Goal: Task Accomplishment & Management: Use online tool/utility

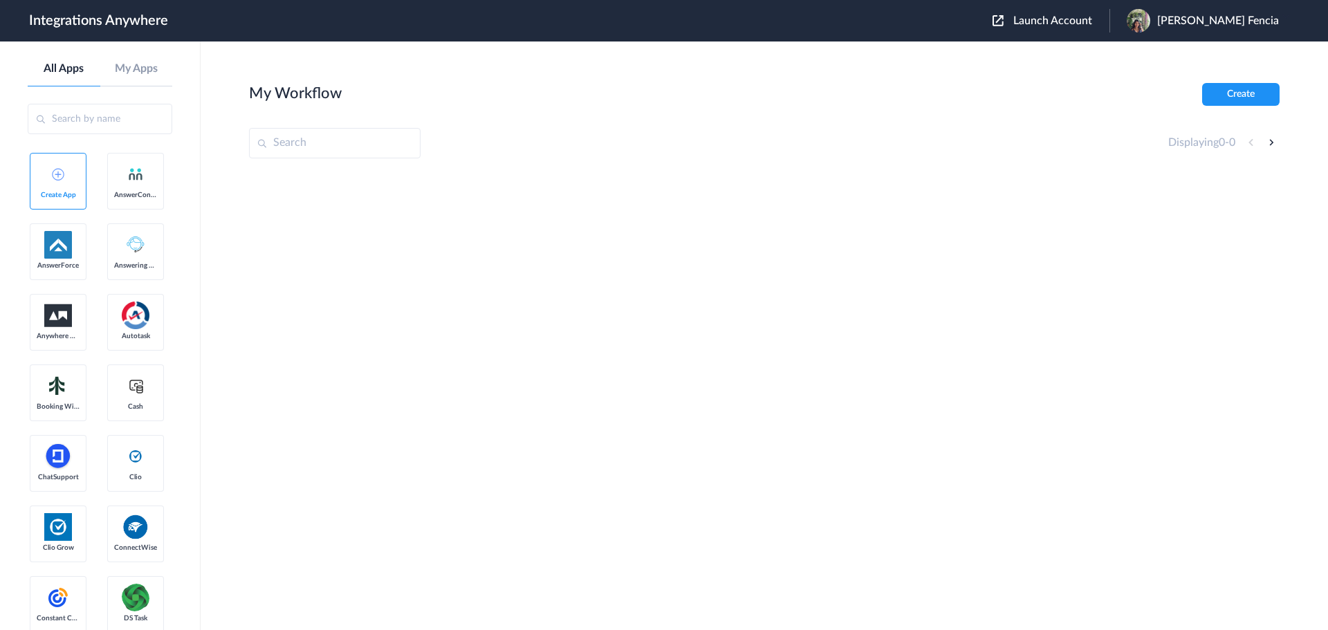
click at [1092, 21] on span "Launch Account" at bounding box center [1052, 20] width 79 height 11
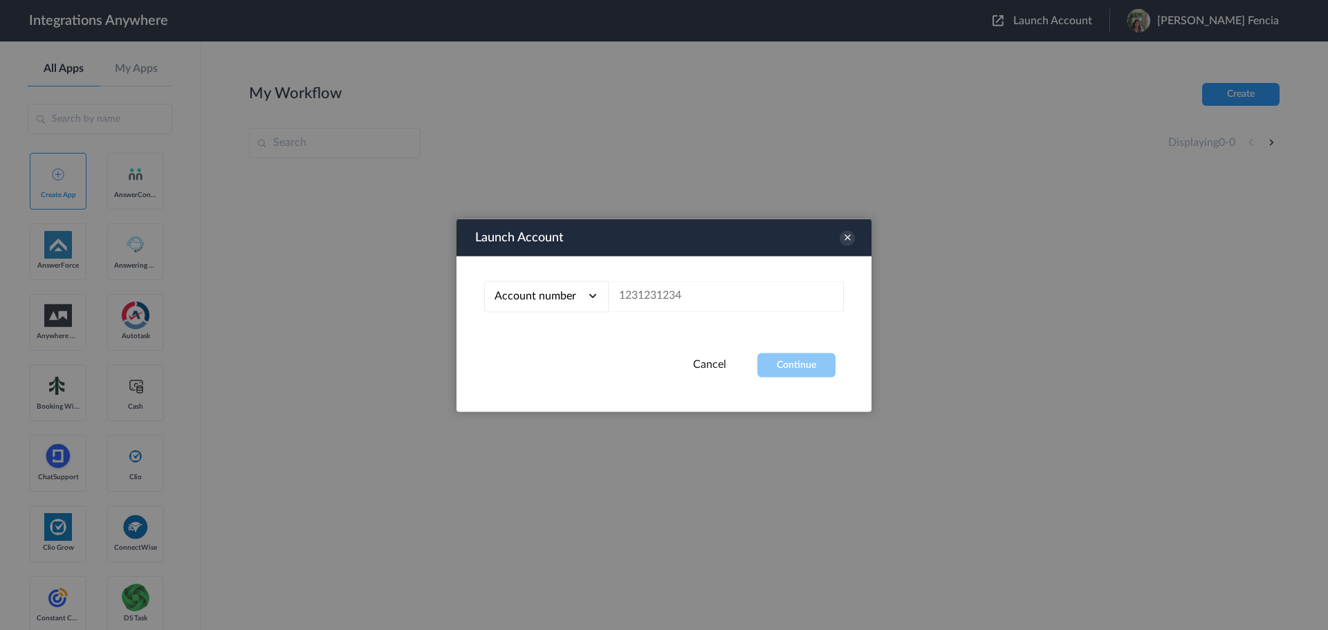
click at [723, 317] on div "Account number Account number Email address" at bounding box center [663, 304] width 415 height 97
click at [717, 305] on input "text" at bounding box center [726, 296] width 235 height 31
paste input "5127103790"
type input "5127103790"
click at [797, 346] on div "Account number Account number Email address 5127103790" at bounding box center [663, 304] width 415 height 97
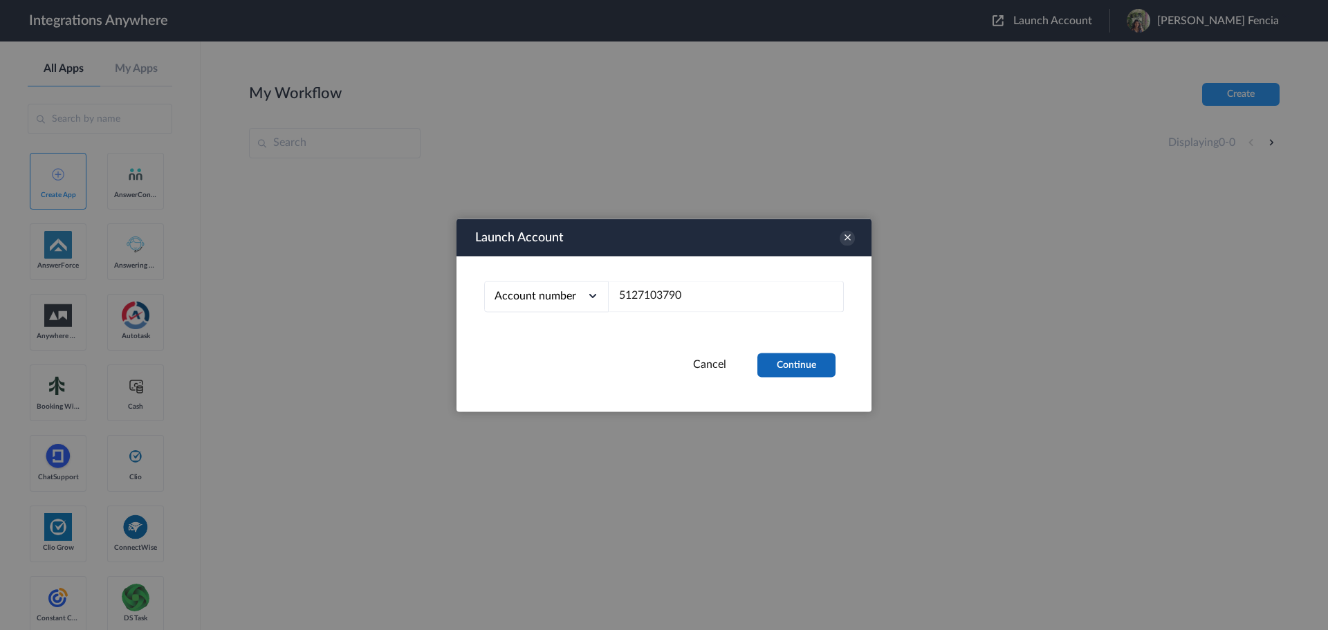
click at [802, 358] on button "Continue" at bounding box center [796, 365] width 78 height 24
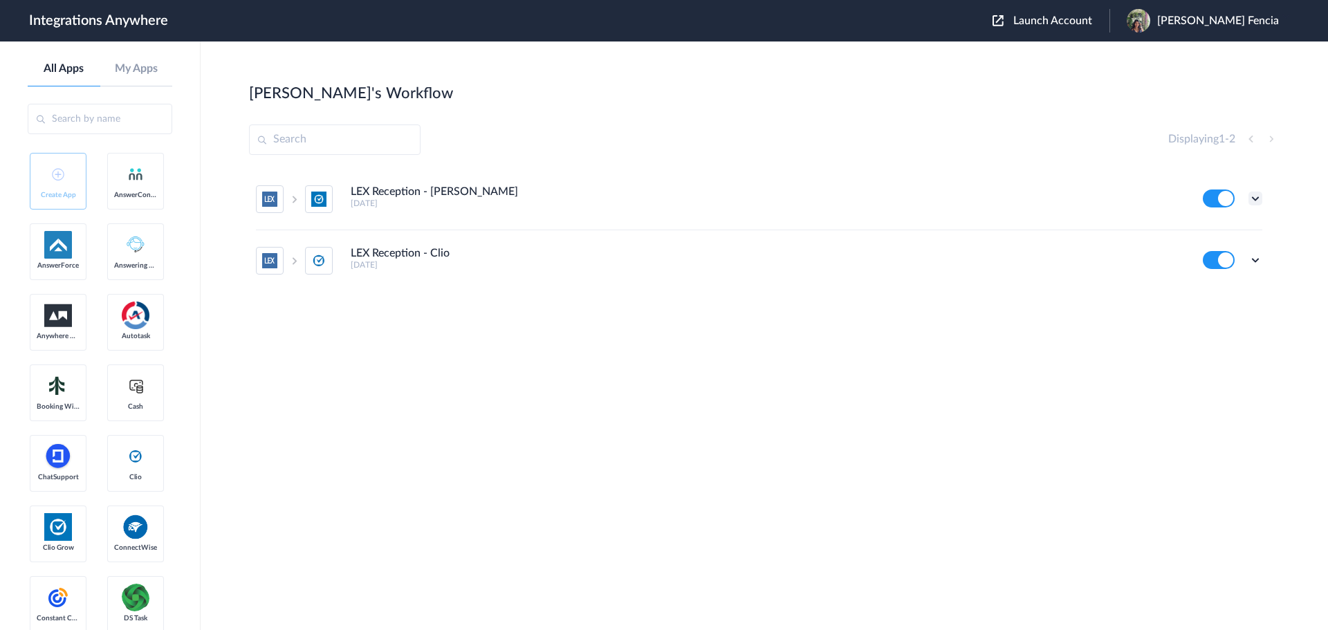
click at [1252, 196] on icon at bounding box center [1255, 199] width 14 height 14
click at [1199, 234] on link "Edit" at bounding box center [1199, 230] width 33 height 10
click at [1246, 263] on div "Edit Task history Delete" at bounding box center [1232, 260] width 59 height 18
click at [1252, 261] on icon at bounding box center [1255, 260] width 14 height 14
click at [1216, 290] on li "Edit" at bounding box center [1217, 292] width 90 height 26
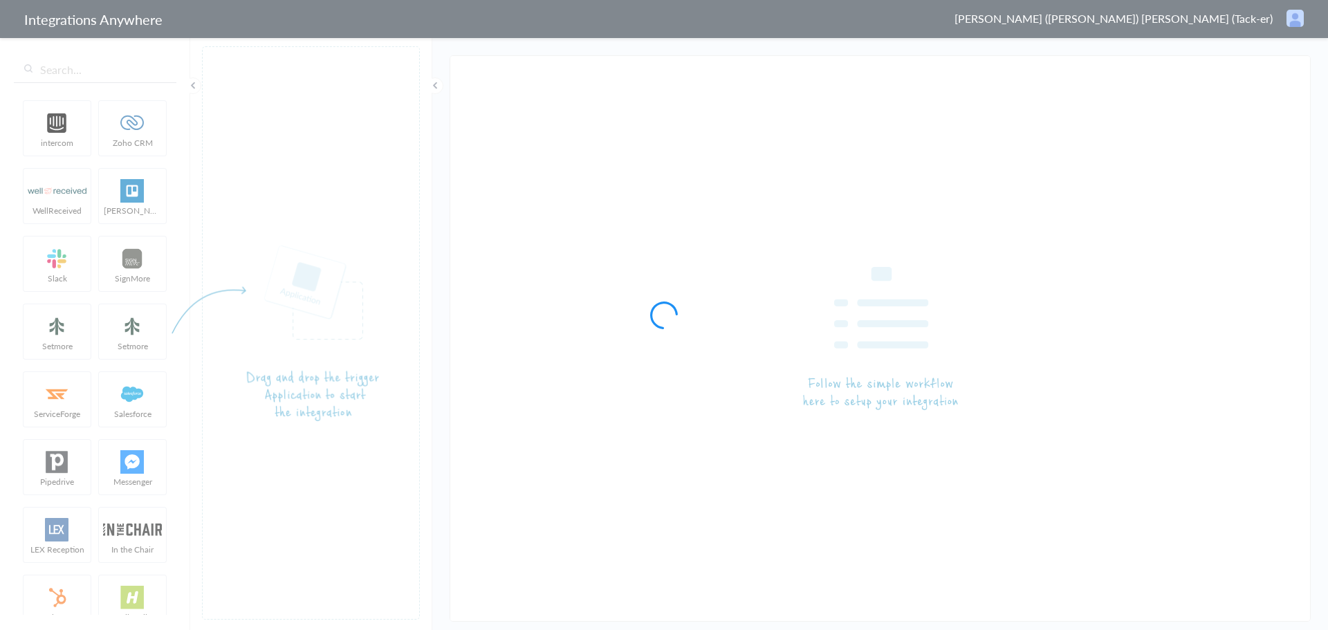
type input "LEX Reception - [PERSON_NAME]"
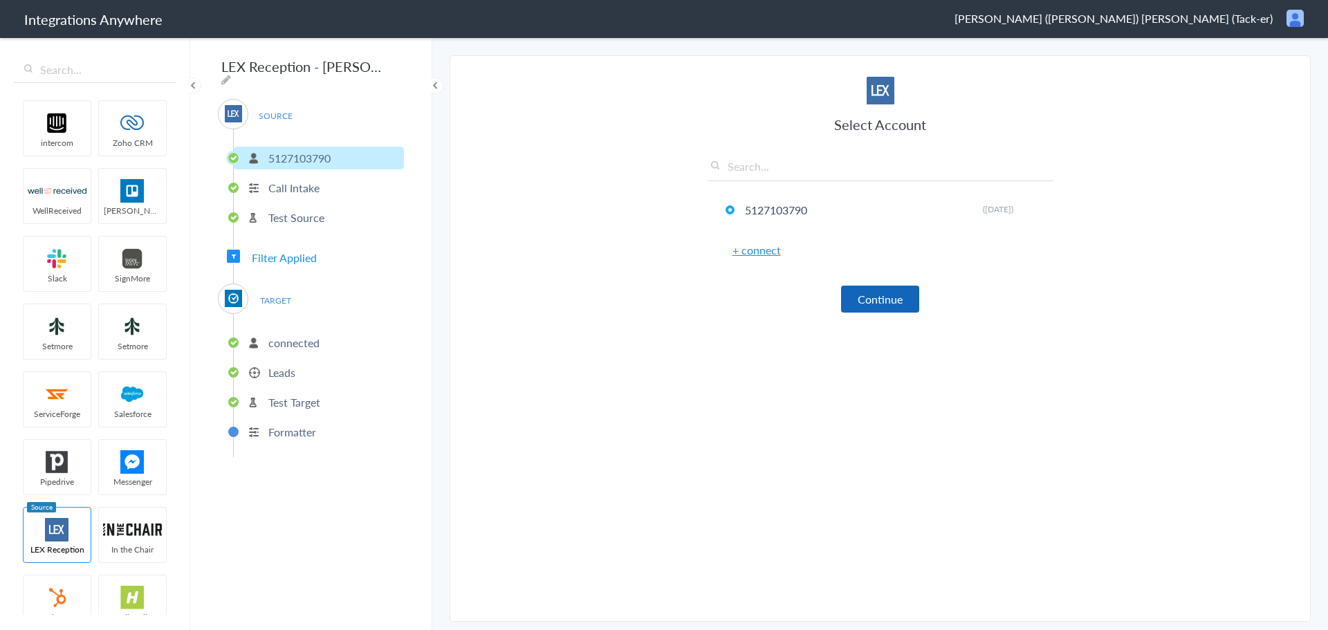
click at [882, 290] on button "Continue" at bounding box center [880, 299] width 78 height 27
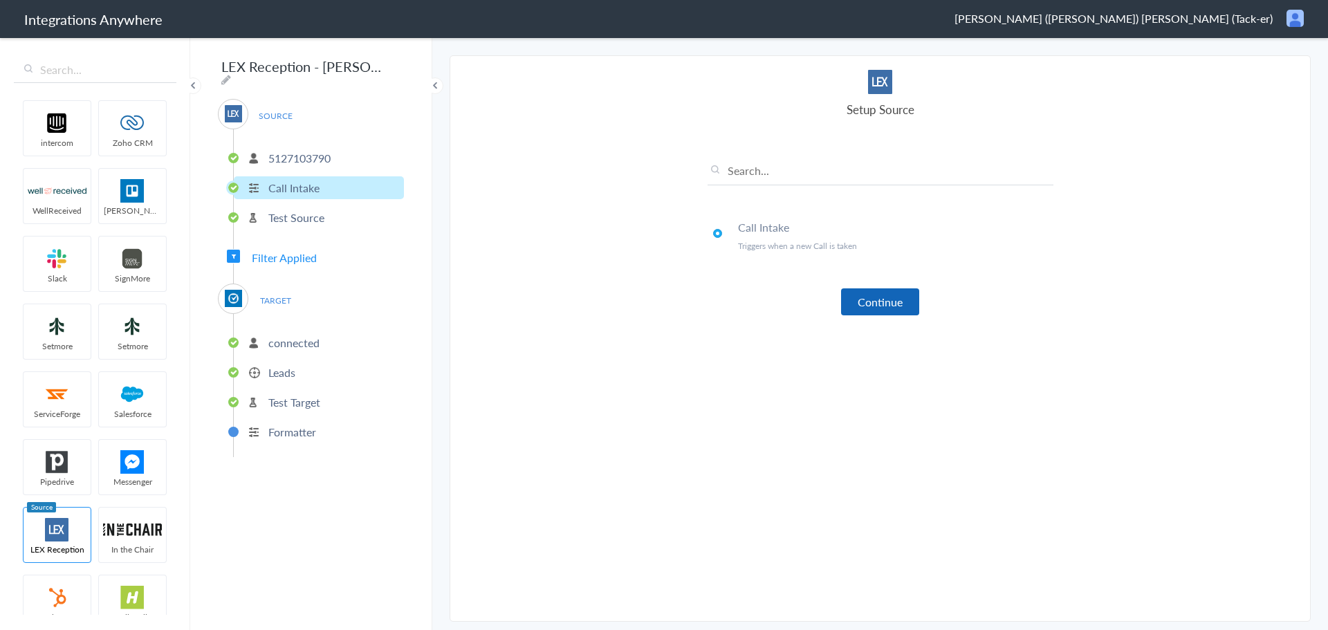
click at [882, 304] on button "Continue" at bounding box center [880, 301] width 78 height 27
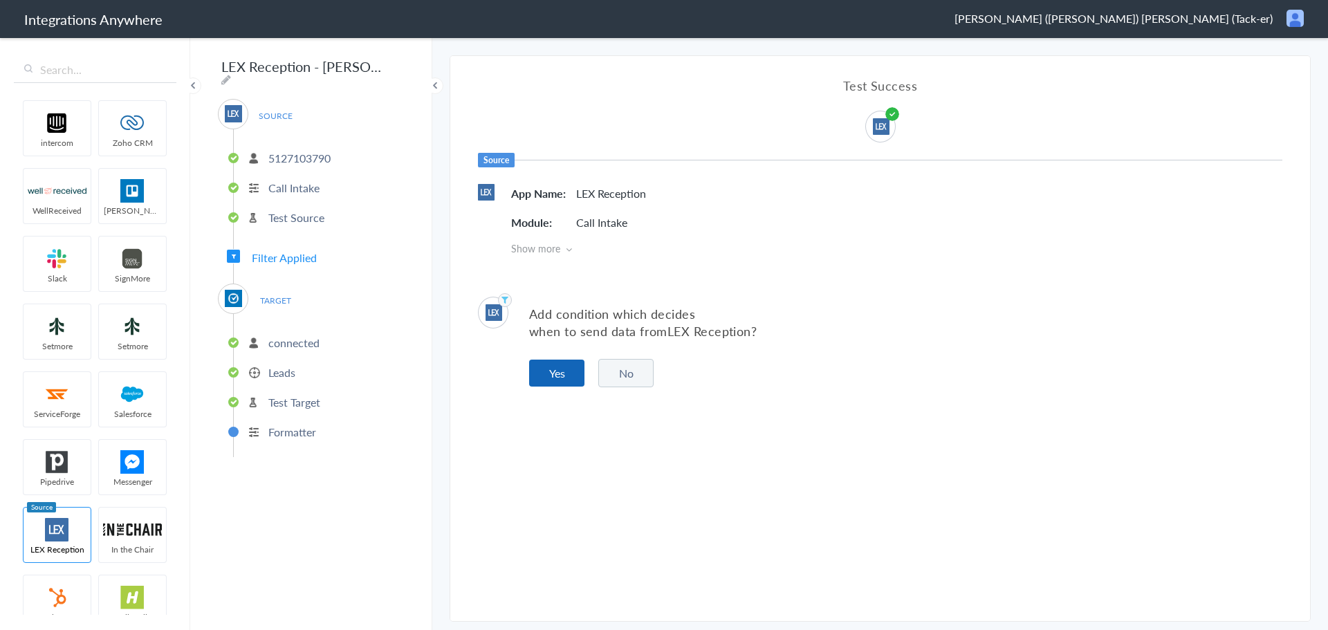
click at [564, 375] on button "Yes" at bounding box center [556, 373] width 55 height 27
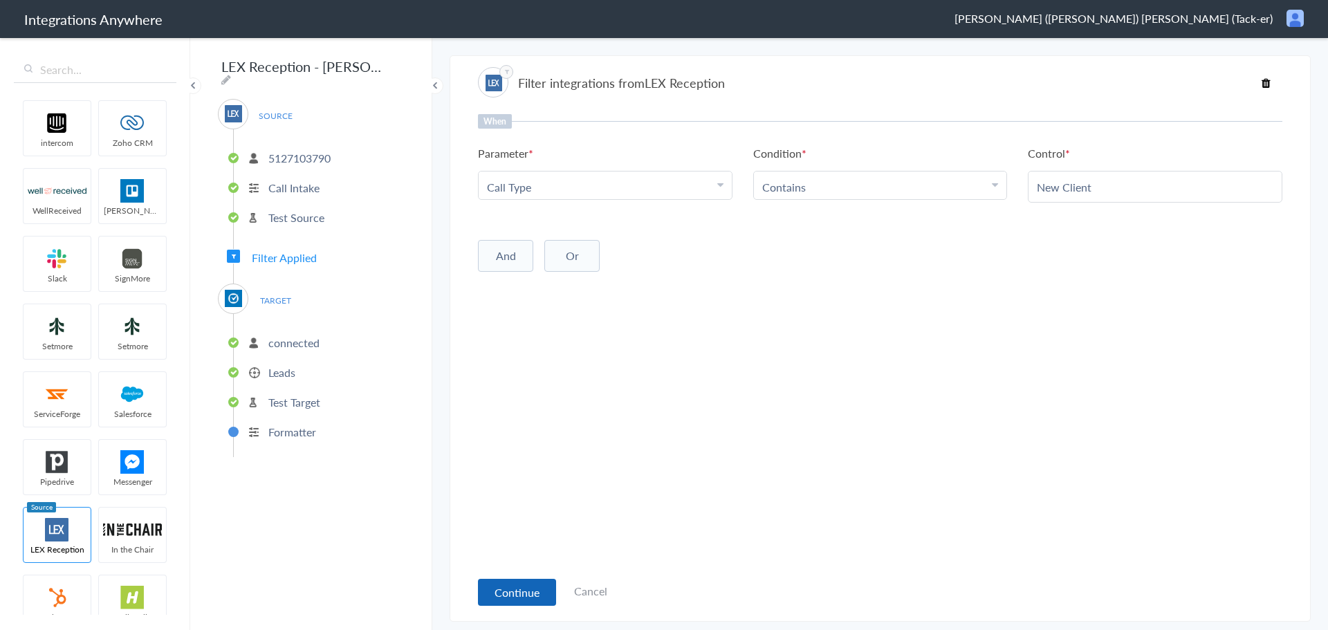
click at [507, 596] on button "Continue" at bounding box center [517, 592] width 78 height 27
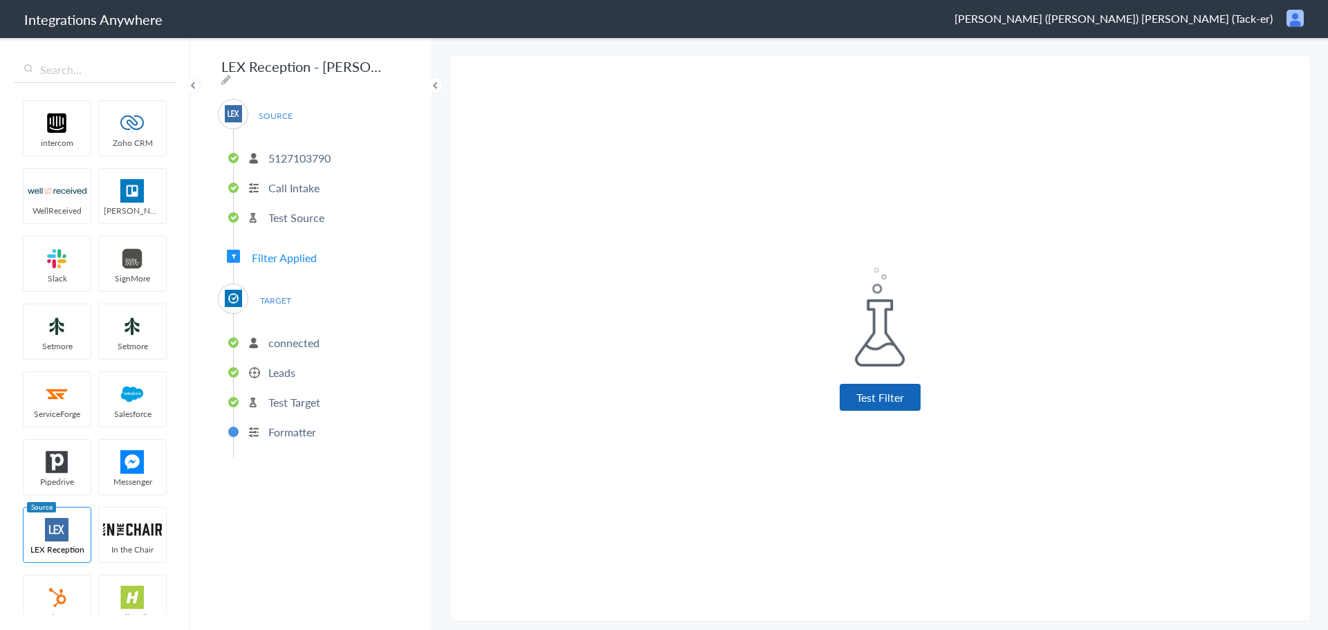
click at [885, 399] on button "Test Filter" at bounding box center [880, 397] width 81 height 27
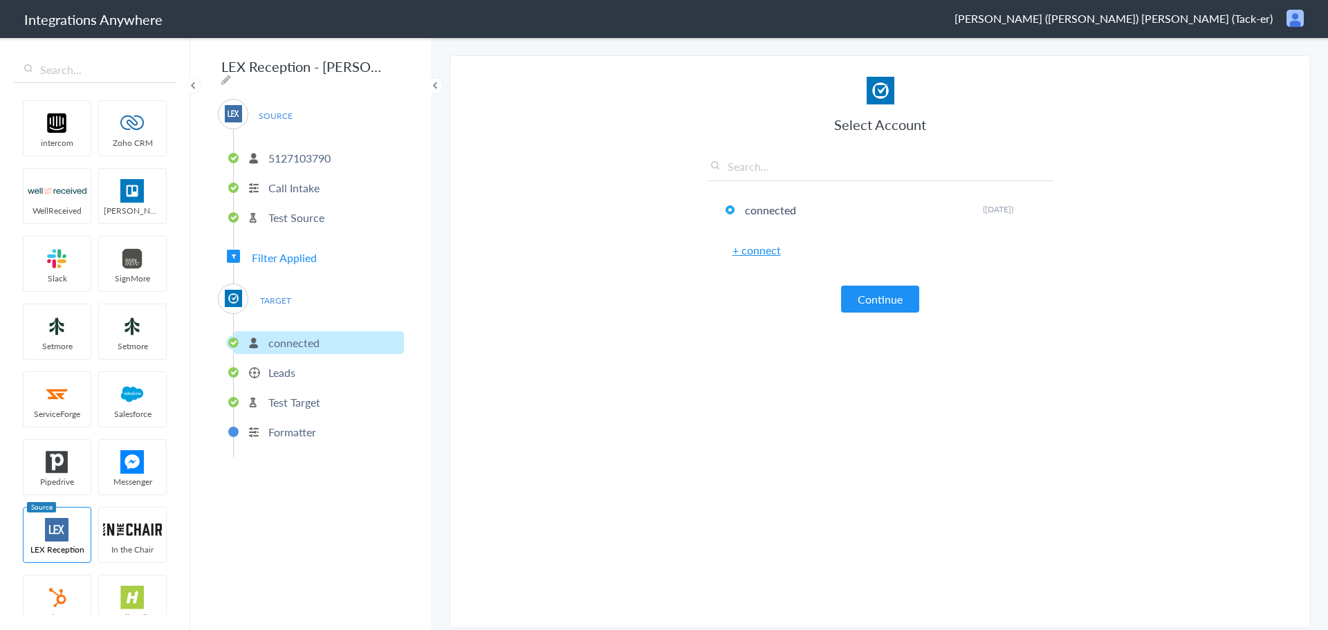
click at [897, 317] on article "Select Account connected Rename Delete (2 months ago) + connect Continue Setup …" at bounding box center [880, 345] width 346 height 537
click at [889, 294] on button "Continue" at bounding box center [880, 299] width 78 height 27
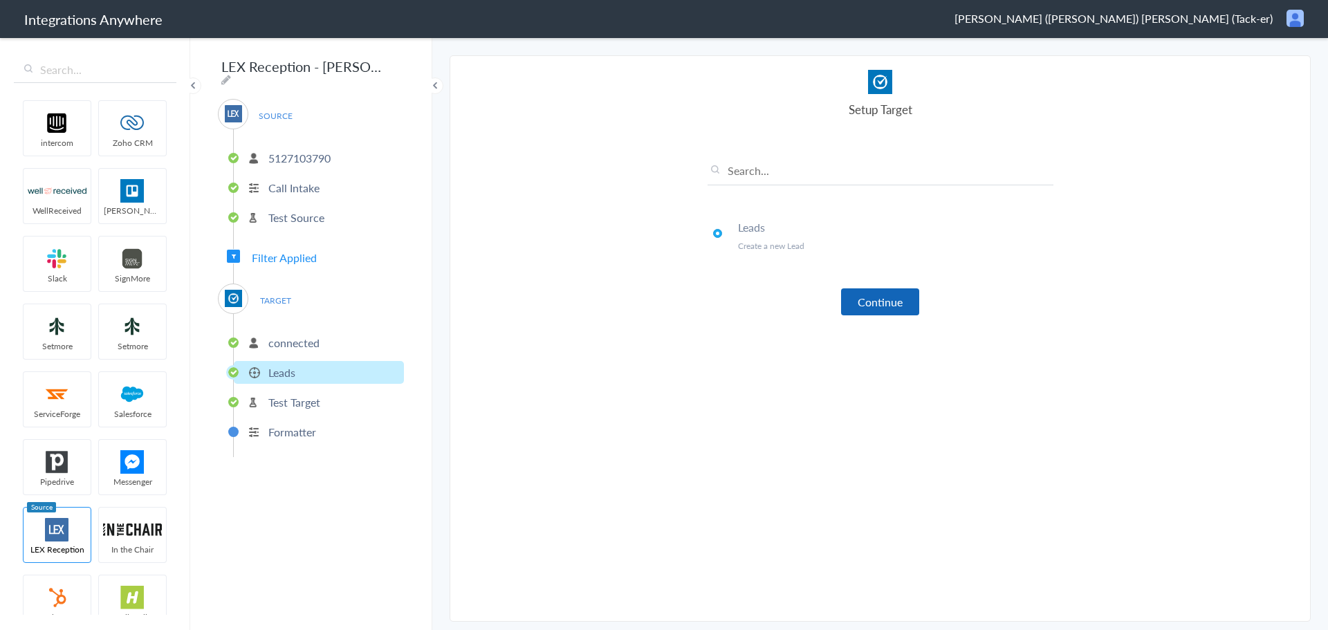
click at [888, 306] on button "Continue" at bounding box center [880, 301] width 78 height 27
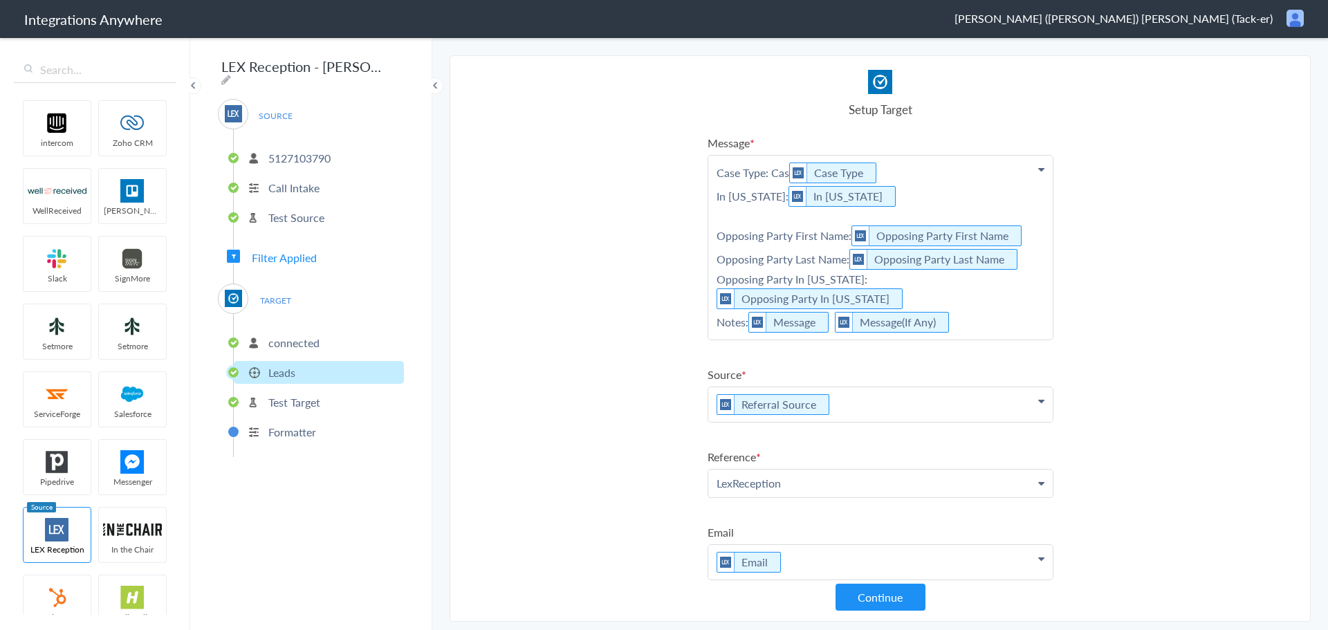
scroll to position [271, 0]
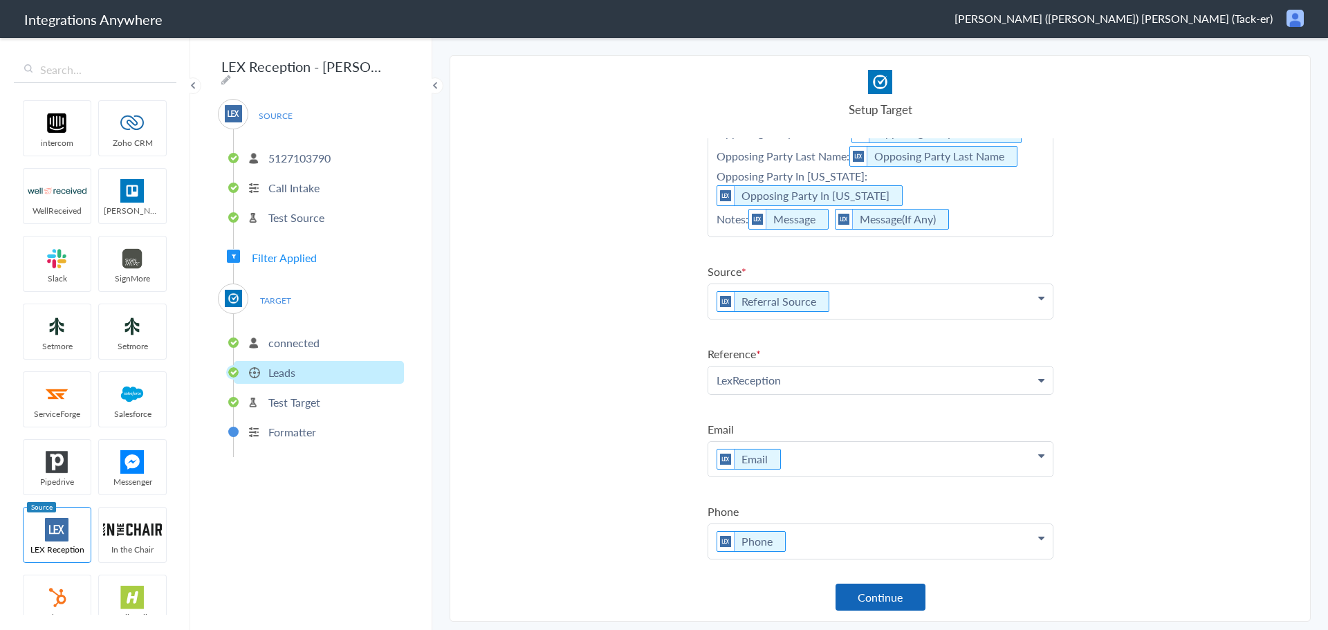
click at [902, 591] on button "Continue" at bounding box center [880, 597] width 90 height 27
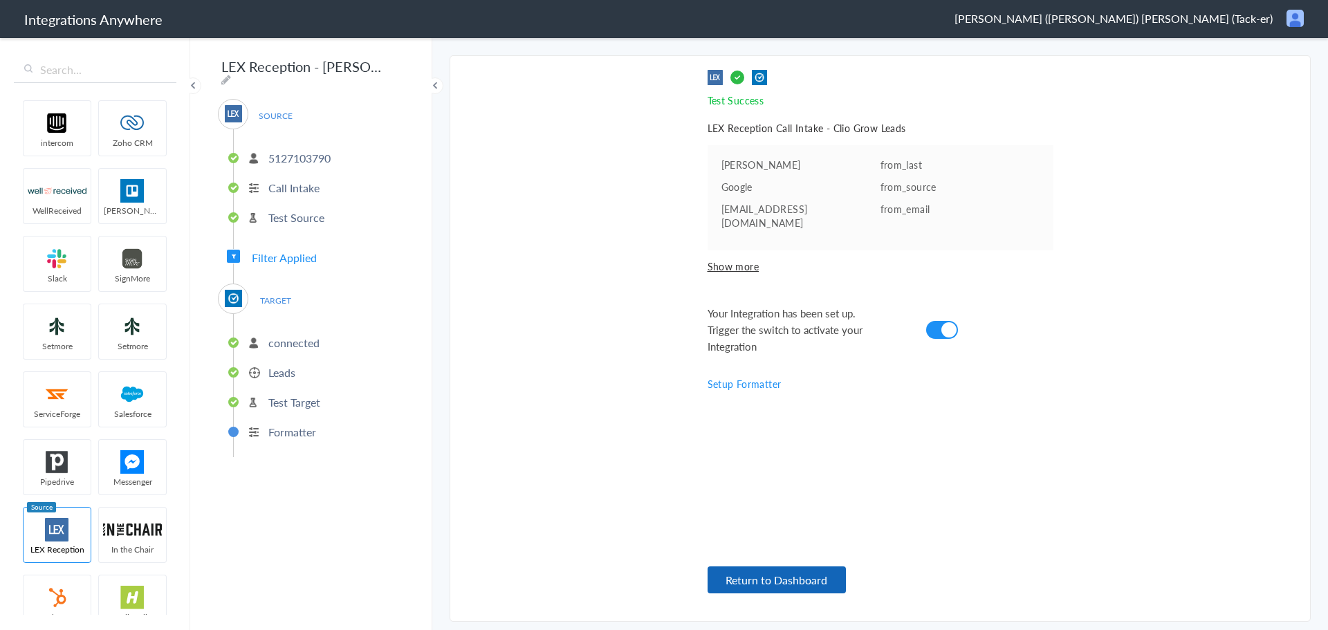
click at [795, 580] on button "Return to Dashboard" at bounding box center [776, 579] width 138 height 27
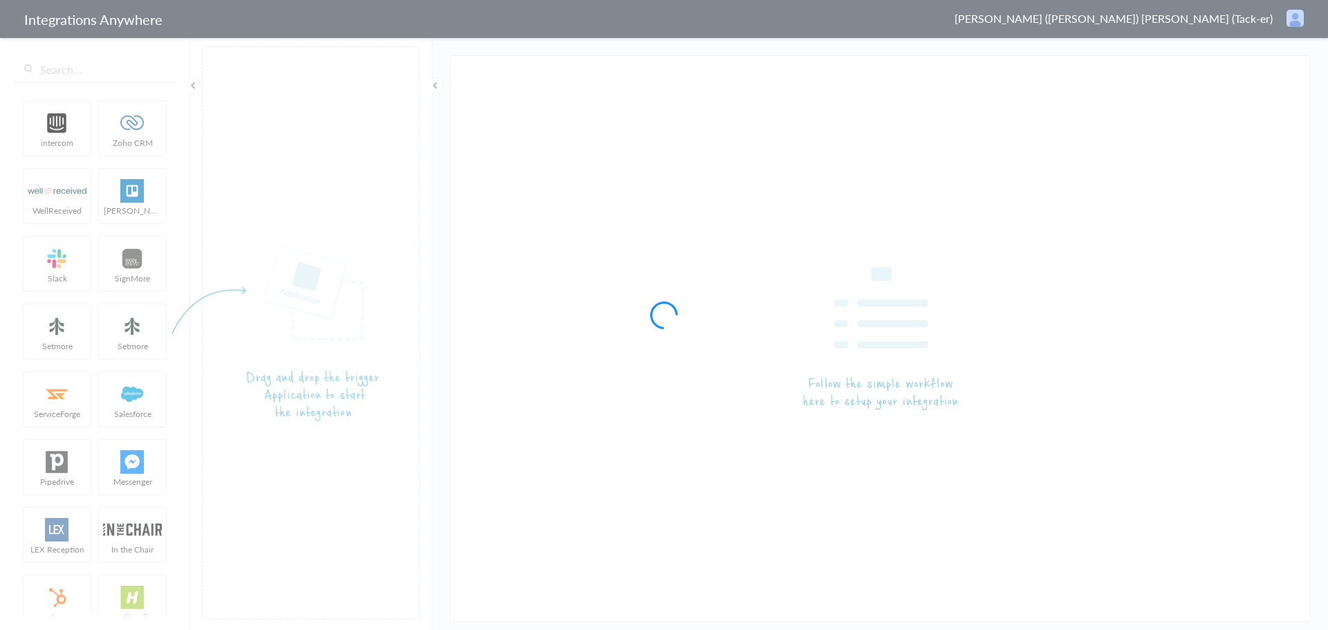
type input "LEX Reception - Clio"
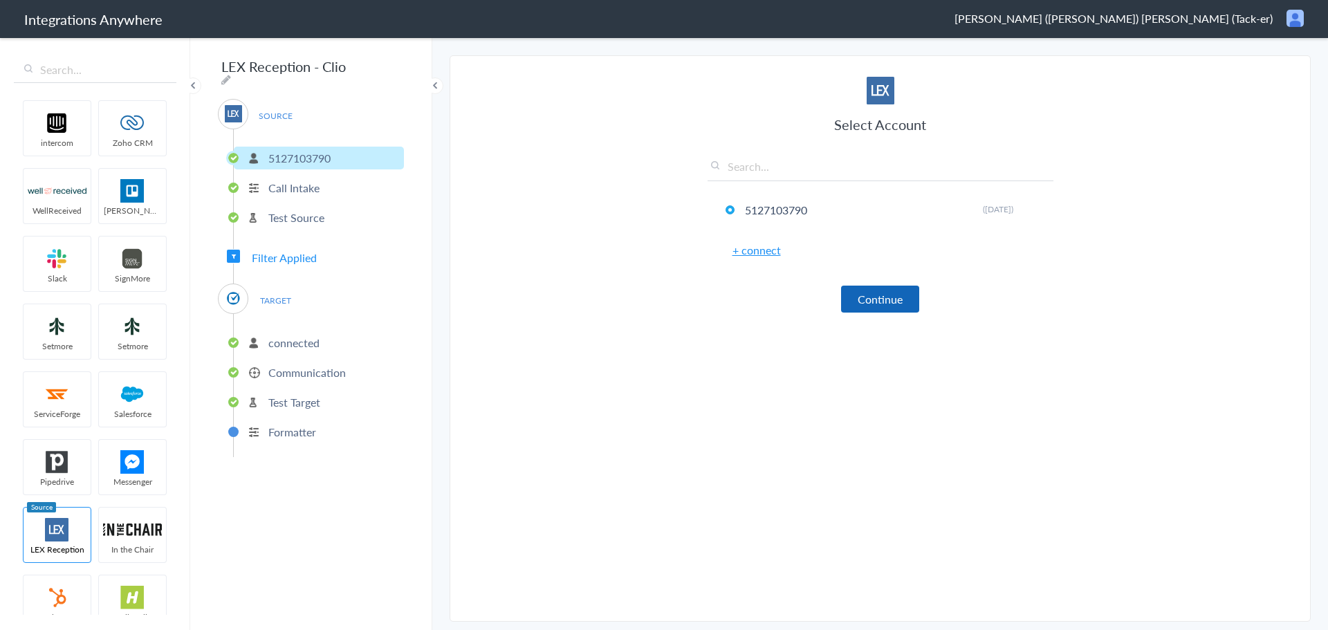
click at [876, 297] on button "Continue" at bounding box center [880, 299] width 78 height 27
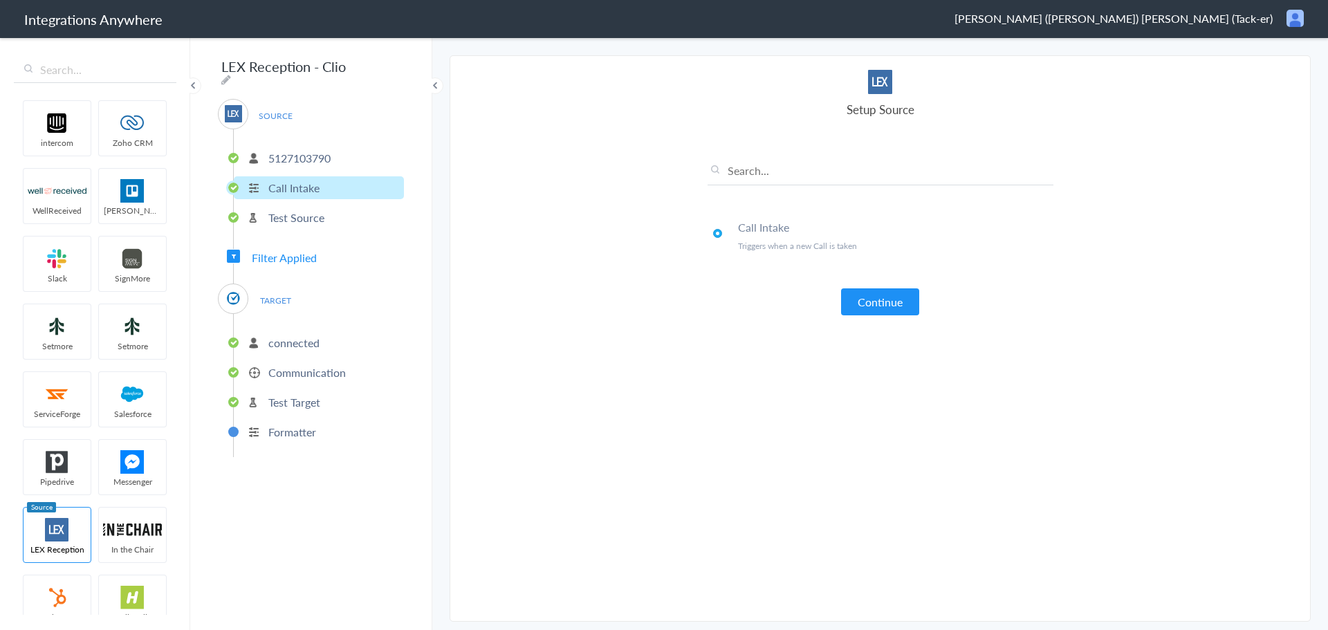
click at [876, 297] on button "Continue" at bounding box center [880, 301] width 78 height 27
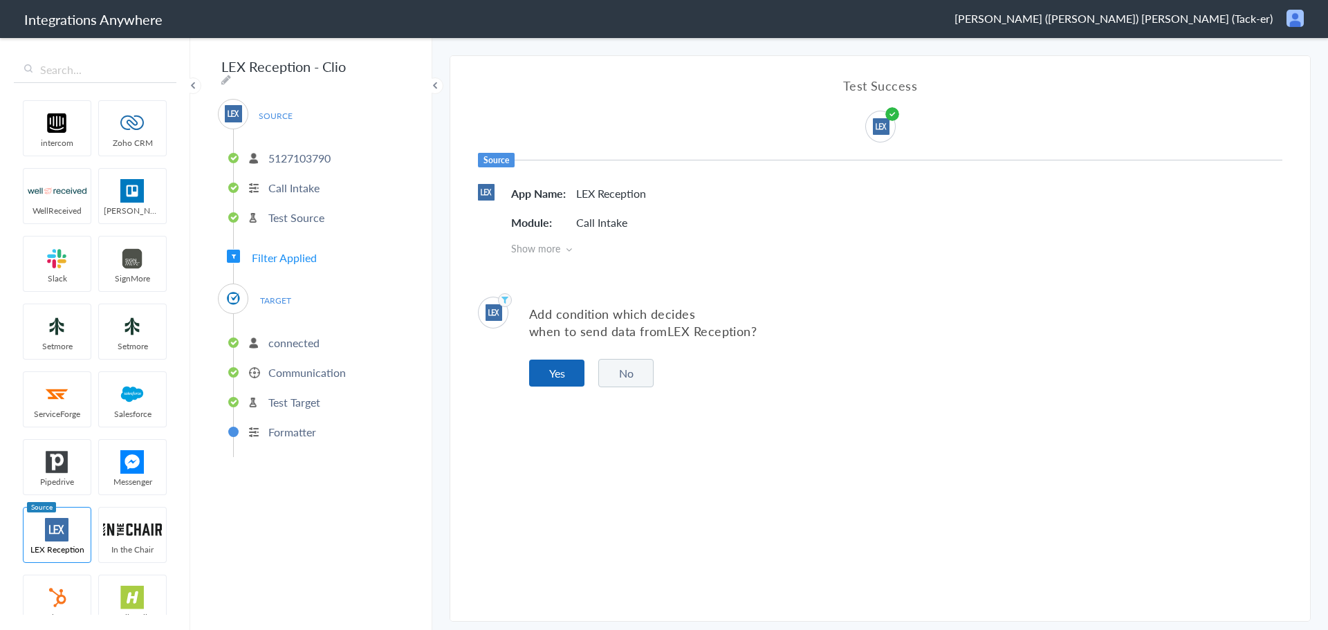
click at [563, 376] on button "Yes" at bounding box center [556, 373] width 55 height 27
